Goal: Use online tool/utility: Utilize a website feature to perform a specific function

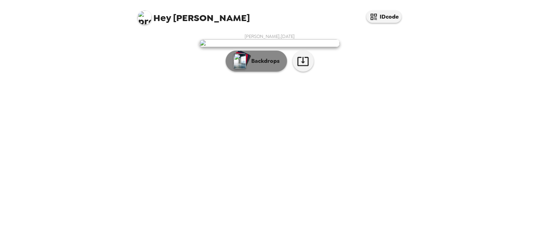
click at [268, 65] on p "Backdrops" at bounding box center [264, 61] width 32 height 8
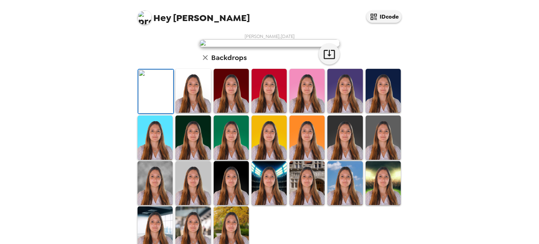
scroll to position [125, 0]
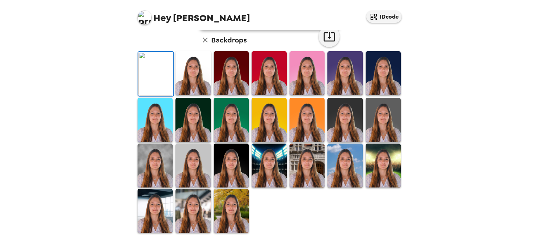
click at [191, 95] on img at bounding box center [192, 73] width 35 height 44
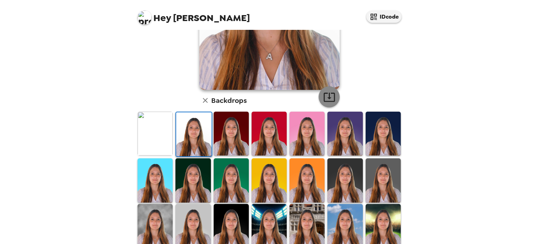
click at [327, 94] on icon "button" at bounding box center [329, 97] width 12 height 12
click at [153, 125] on img at bounding box center [154, 134] width 35 height 44
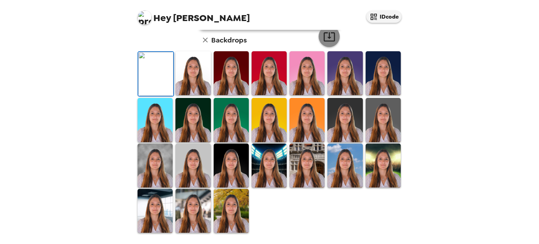
click at [328, 43] on icon "button" at bounding box center [329, 37] width 12 height 12
